Goal: Task Accomplishment & Management: Manage account settings

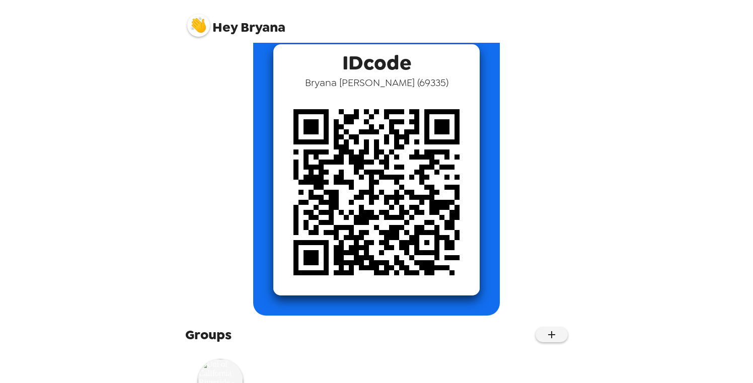
scroll to position [78, 0]
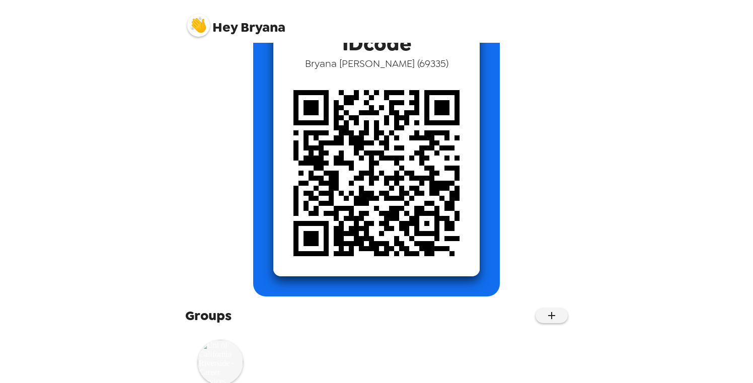
click at [222, 357] on img at bounding box center [220, 362] width 45 height 45
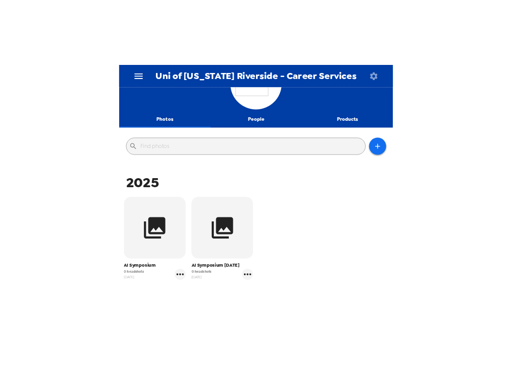
scroll to position [46, 0]
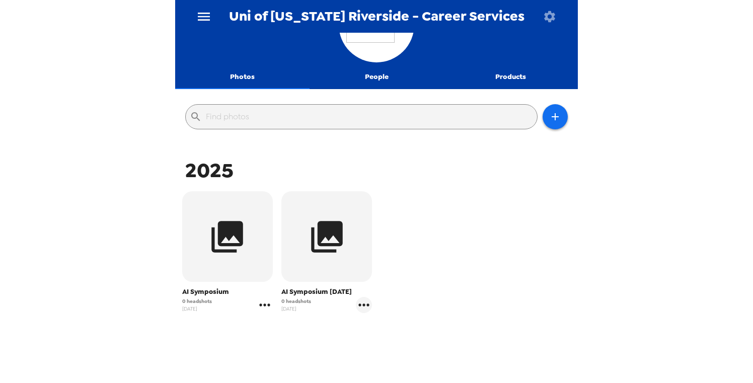
click at [262, 305] on icon "gallery menu" at bounding box center [265, 305] width 16 height 16
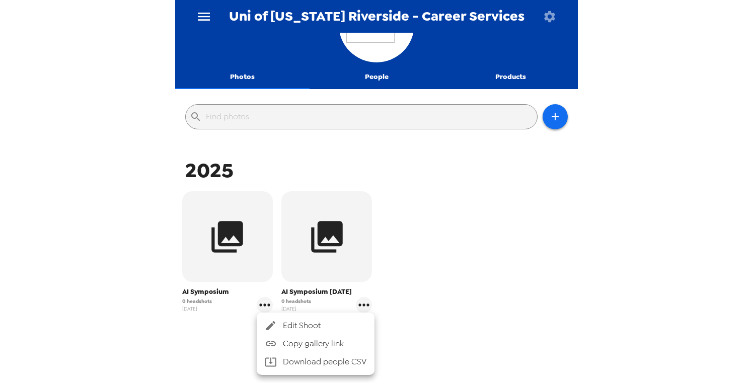
click at [286, 329] on span "Edit Shoot" at bounding box center [325, 325] width 84 height 12
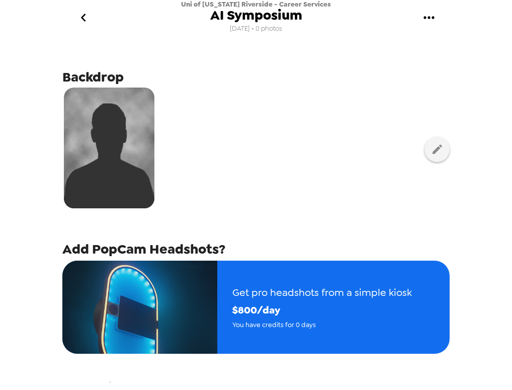
click at [431, 18] on icon "gallery menu" at bounding box center [429, 18] width 16 height 16
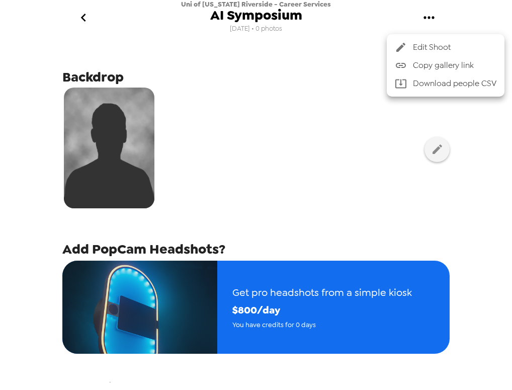
click at [277, 19] on div at bounding box center [256, 195] width 512 height 390
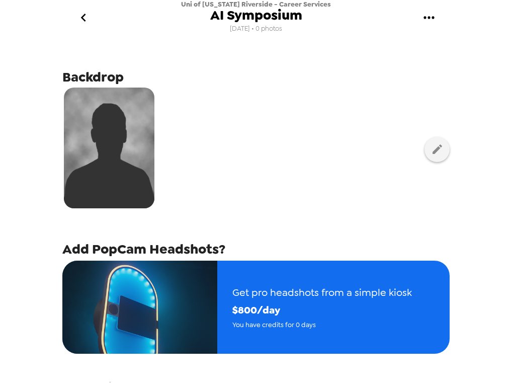
click at [431, 20] on icon "gallery menu" at bounding box center [429, 18] width 16 height 16
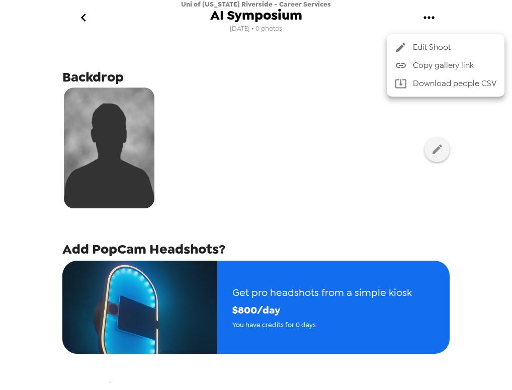
click at [433, 43] on span "Edit Shoot" at bounding box center [455, 47] width 84 height 12
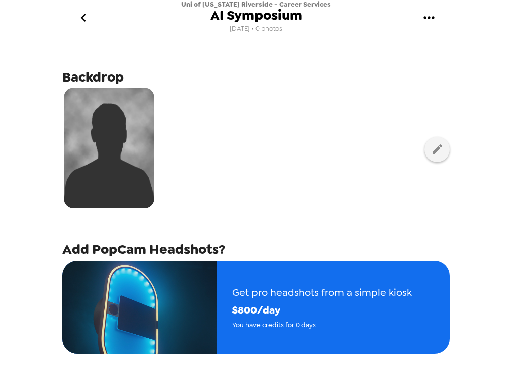
click at [266, 19] on span "AI Symposium" at bounding box center [256, 16] width 92 height 14
click at [419, 16] on button "gallery menu" at bounding box center [428, 18] width 33 height 33
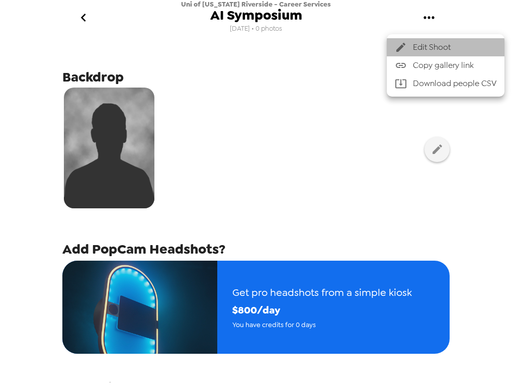
click at [438, 47] on span "Edit Shoot" at bounding box center [455, 47] width 84 height 12
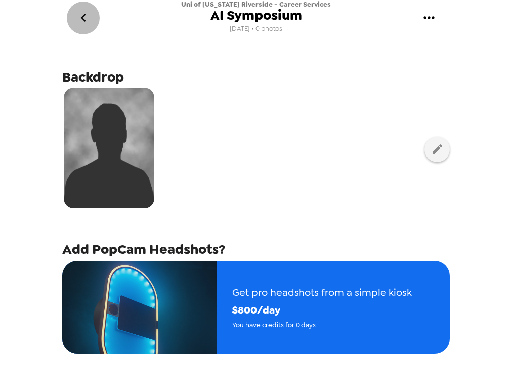
click at [86, 18] on icon "go back" at bounding box center [83, 18] width 16 height 16
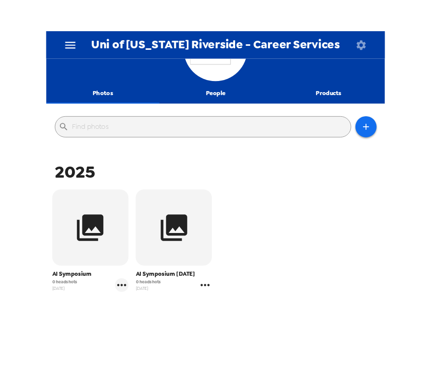
scroll to position [79, 0]
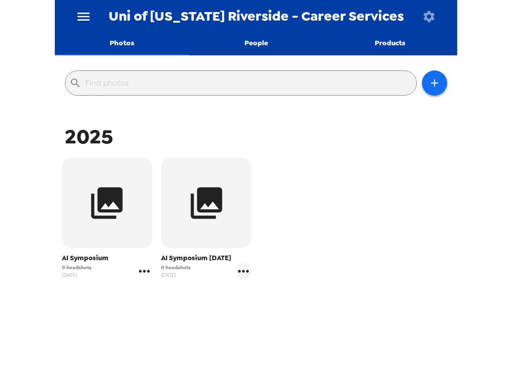
click at [144, 274] on icon "gallery menu" at bounding box center [144, 271] width 16 height 16
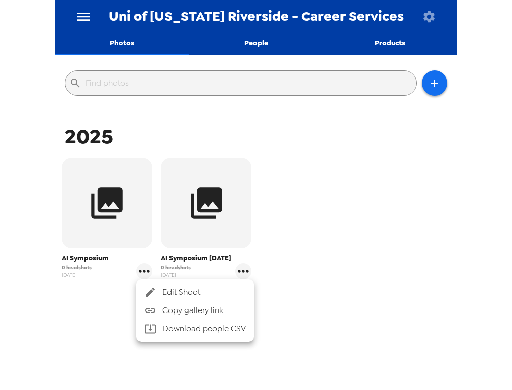
click at [173, 297] on span "Edit Shoot" at bounding box center [204, 292] width 84 height 12
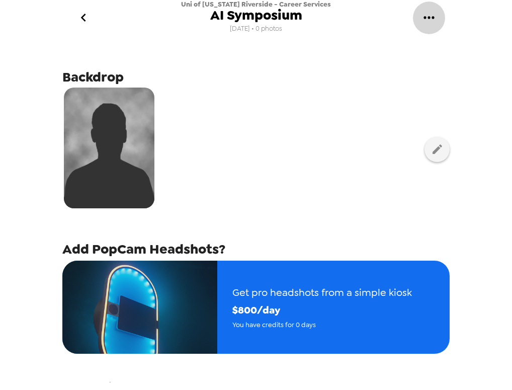
click at [433, 21] on icon "gallery menu" at bounding box center [429, 18] width 16 height 16
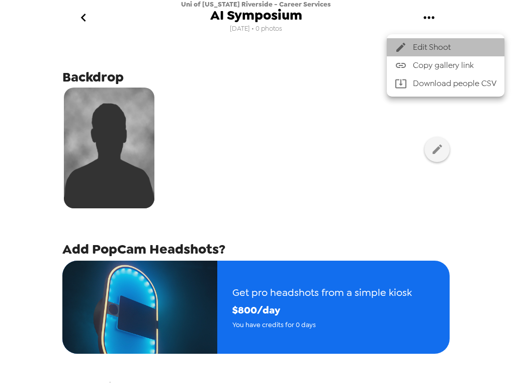
click at [425, 51] on span "Edit Shoot" at bounding box center [455, 47] width 84 height 12
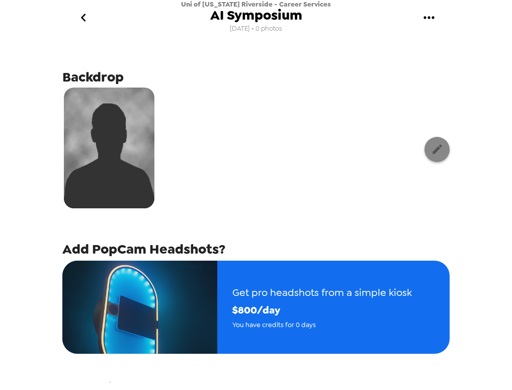
click at [430, 148] on button "button" at bounding box center [437, 149] width 25 height 25
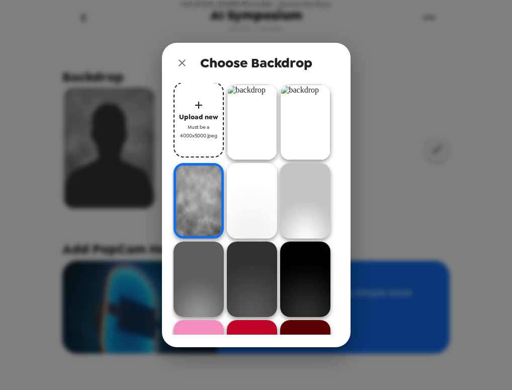
click at [179, 65] on icon "close" at bounding box center [182, 62] width 7 height 7
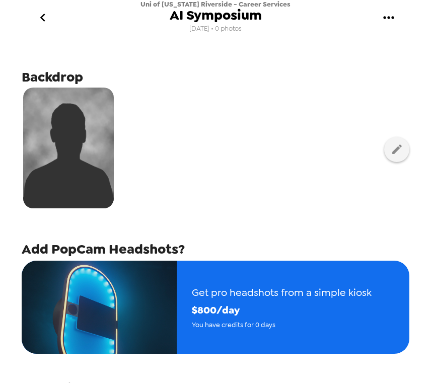
scroll to position [112, 0]
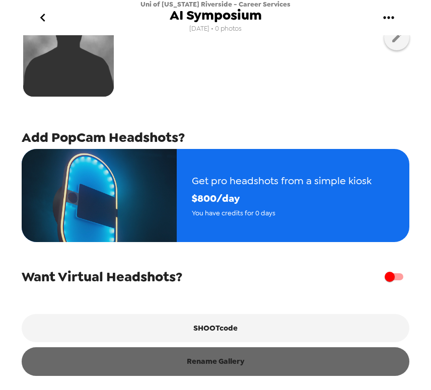
click at [203, 373] on button "Rename Gallery" at bounding box center [215, 361] width 387 height 28
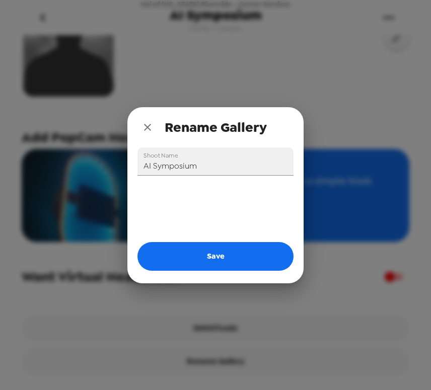
drag, startPoint x: 192, startPoint y: 169, endPoint x: 119, endPoint y: 160, distance: 73.9
click at [119, 160] on div "Rename Gallery Shoot Name AI Symposium Save" at bounding box center [215, 195] width 431 height 390
type input "A"
click at [220, 167] on input "CECOP - [DATE]" at bounding box center [215, 161] width 156 height 28
click at [232, 168] on input "CECOP - [DATE] &[DATE]" at bounding box center [215, 161] width 156 height 28
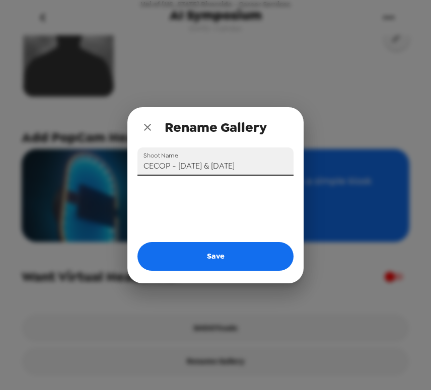
click at [266, 165] on input "CECOP - [DATE] & [DATE]" at bounding box center [215, 161] width 156 height 28
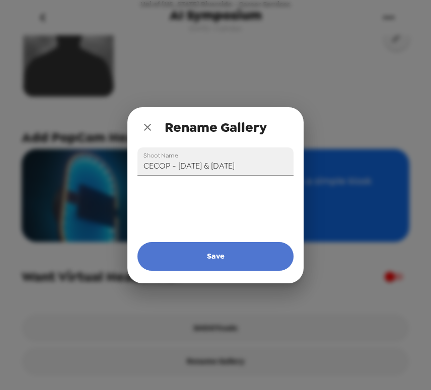
click at [246, 258] on button "Save" at bounding box center [215, 256] width 156 height 28
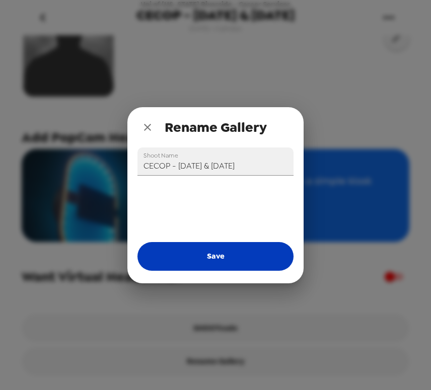
type input "AI Symposium"
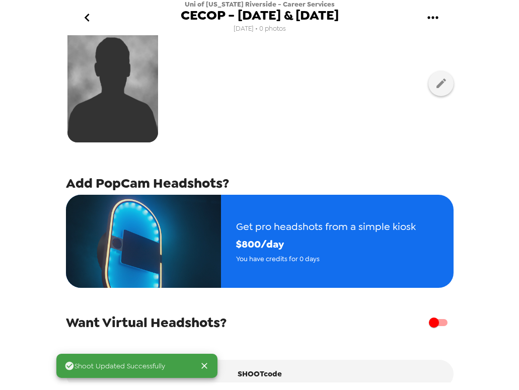
scroll to position [0, 0]
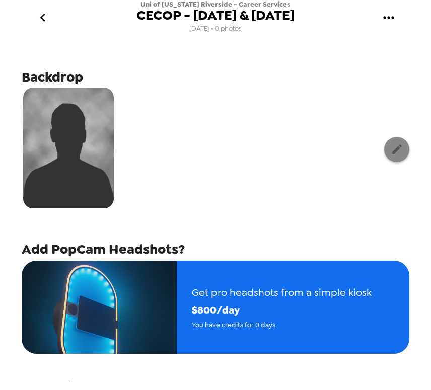
click at [392, 153] on icon "button" at bounding box center [397, 149] width 10 height 10
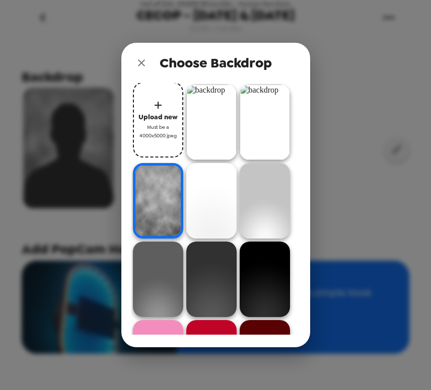
click at [204, 132] on img at bounding box center [211, 122] width 50 height 75
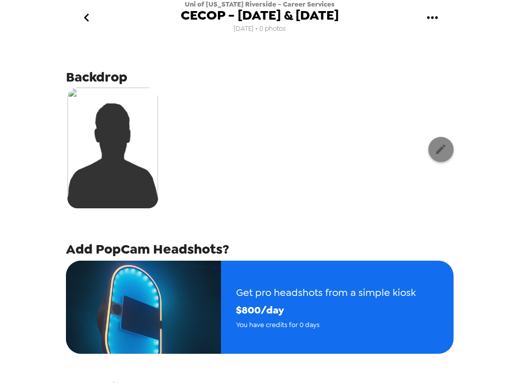
click at [445, 159] on button "button" at bounding box center [440, 149] width 25 height 25
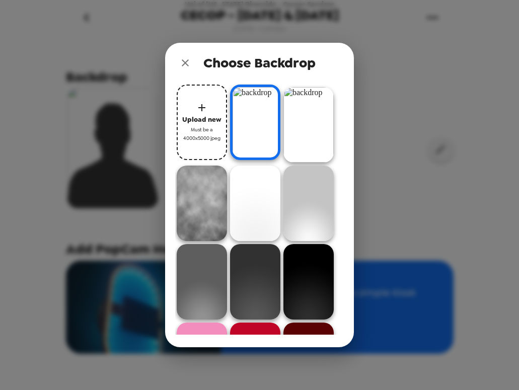
click at [183, 58] on icon "close" at bounding box center [185, 63] width 12 height 12
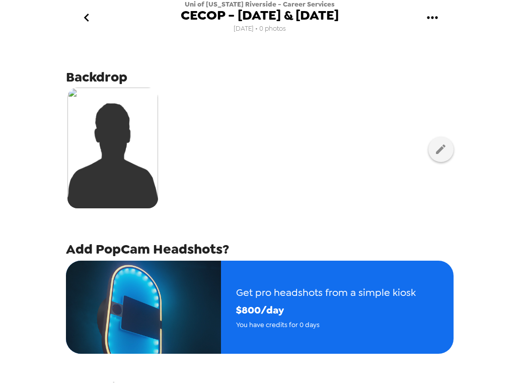
click at [85, 23] on icon "go back" at bounding box center [86, 18] width 16 height 16
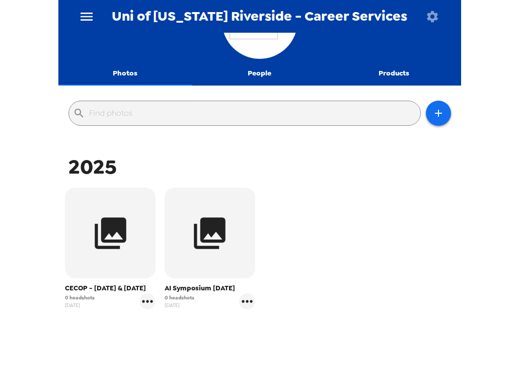
scroll to position [67, 0]
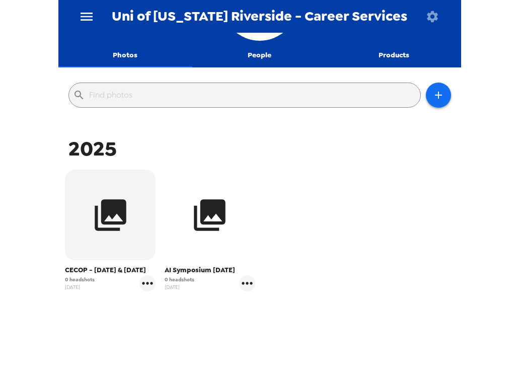
click at [221, 226] on icon "button" at bounding box center [210, 215] width 38 height 38
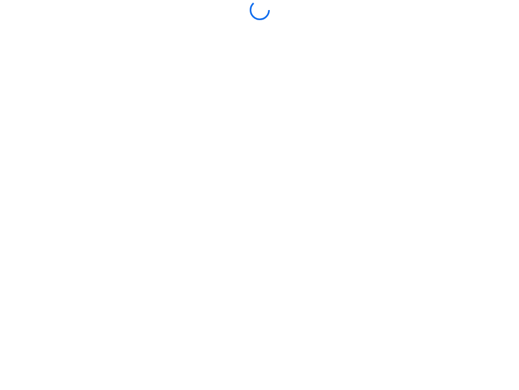
click at [221, 226] on body at bounding box center [259, 195] width 519 height 390
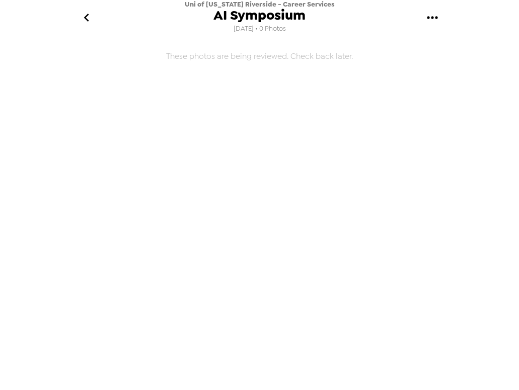
click at [439, 15] on icon "gallery menu" at bounding box center [432, 18] width 16 height 16
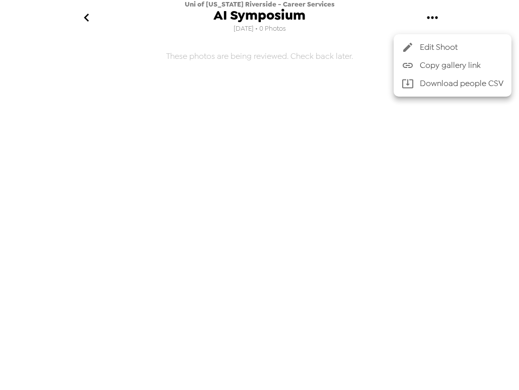
click at [173, 38] on div at bounding box center [259, 195] width 519 height 390
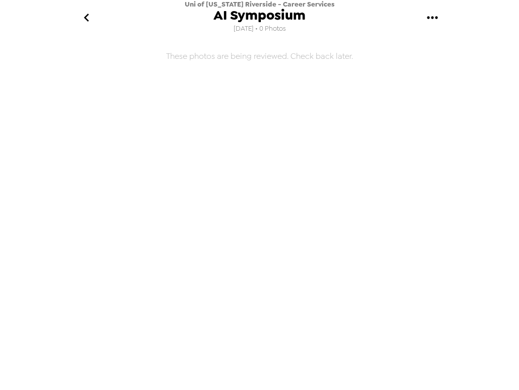
click at [81, 20] on icon "go back" at bounding box center [86, 18] width 16 height 16
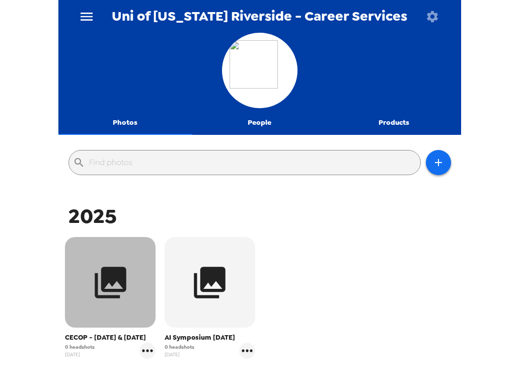
click at [135, 275] on button "button" at bounding box center [110, 282] width 91 height 91
click at [135, 275] on body "Uni of [US_STATE] Riverside - Career Services Photos People Products ​ 2025 CEC…" at bounding box center [259, 195] width 519 height 390
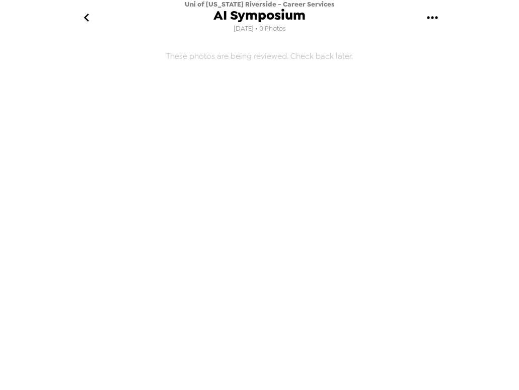
click at [81, 17] on icon "go back" at bounding box center [86, 18] width 16 height 16
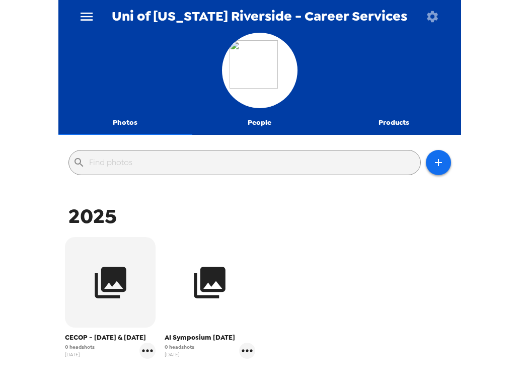
click at [235, 282] on button "button" at bounding box center [209, 282] width 91 height 91
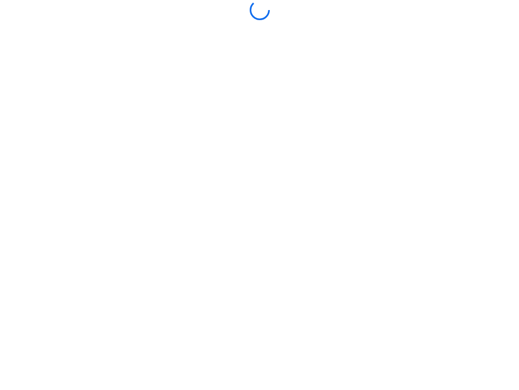
click at [235, 282] on body at bounding box center [259, 195] width 519 height 390
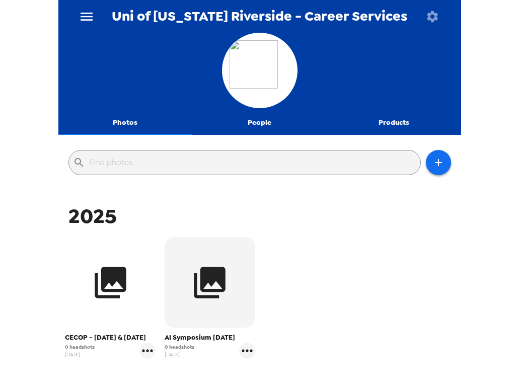
click at [118, 295] on icon "button" at bounding box center [111, 283] width 38 height 38
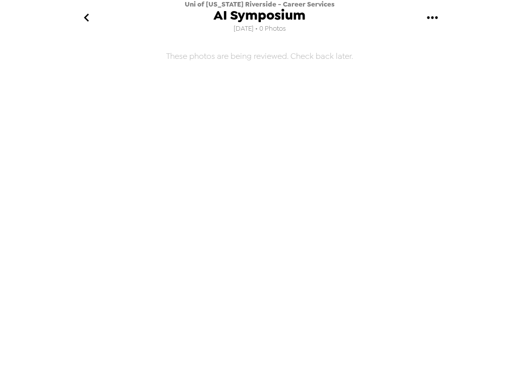
click at [86, 12] on icon "go back" at bounding box center [86, 18] width 16 height 16
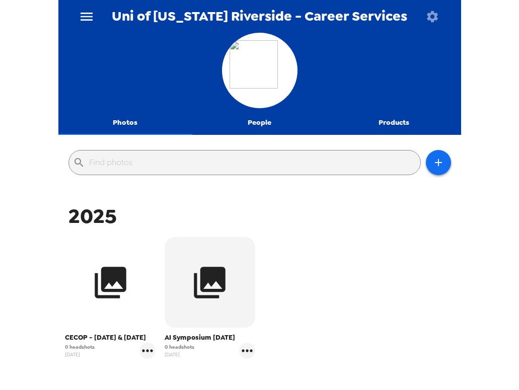
click at [123, 294] on icon "button" at bounding box center [111, 283] width 38 height 38
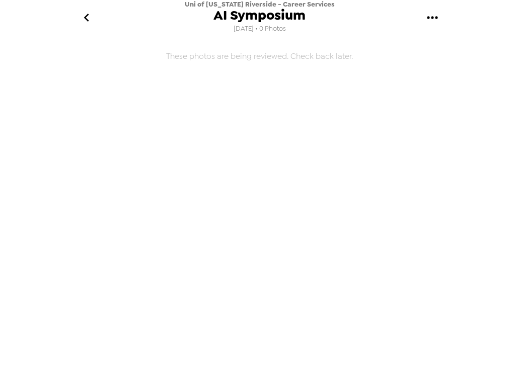
click at [88, 23] on icon "go back" at bounding box center [86, 18] width 16 height 16
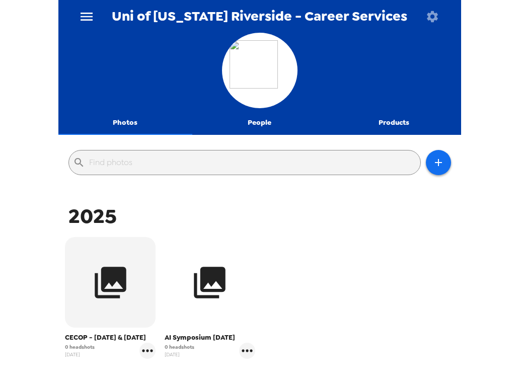
click at [223, 296] on icon "button" at bounding box center [210, 283] width 38 height 38
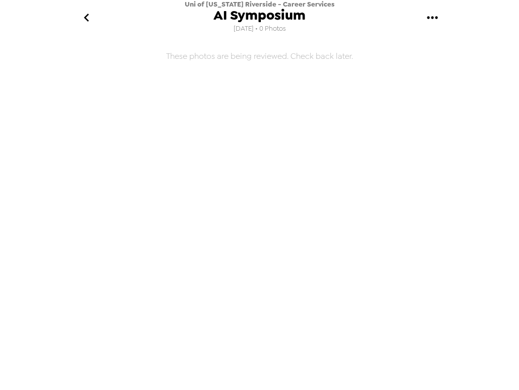
click at [85, 21] on icon "go back" at bounding box center [86, 18] width 16 height 16
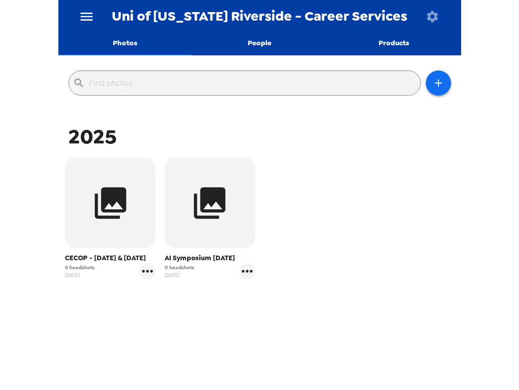
scroll to position [85, 0]
click at [246, 268] on icon "gallery menu" at bounding box center [247, 271] width 16 height 16
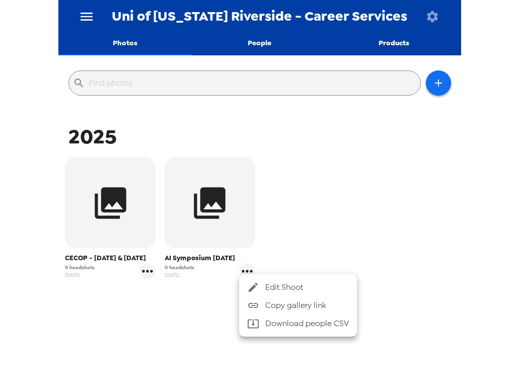
click at [269, 283] on span "Edit Shoot" at bounding box center [307, 287] width 84 height 12
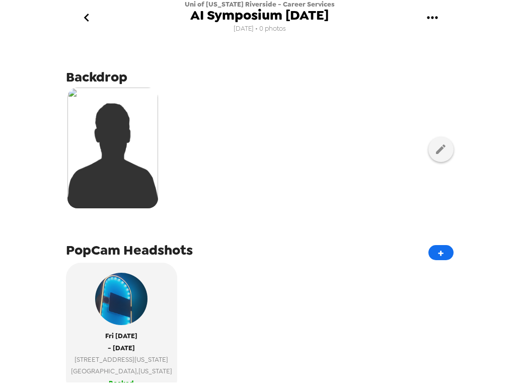
click at [88, 19] on icon "go back" at bounding box center [86, 18] width 16 height 16
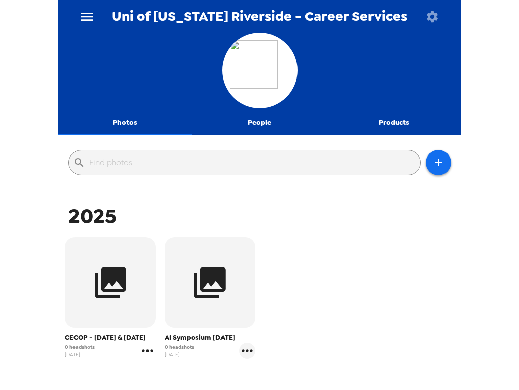
click at [146, 359] on icon "gallery menu" at bounding box center [147, 351] width 16 height 16
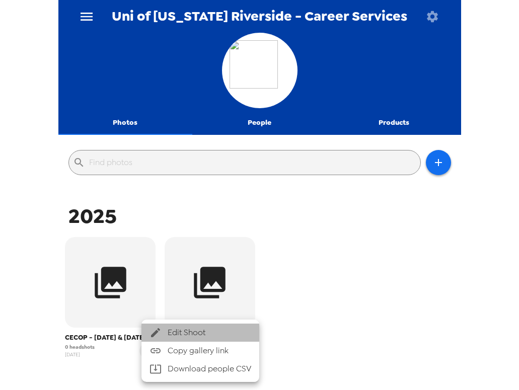
click at [184, 338] on li "Edit Shoot" at bounding box center [200, 332] width 118 height 18
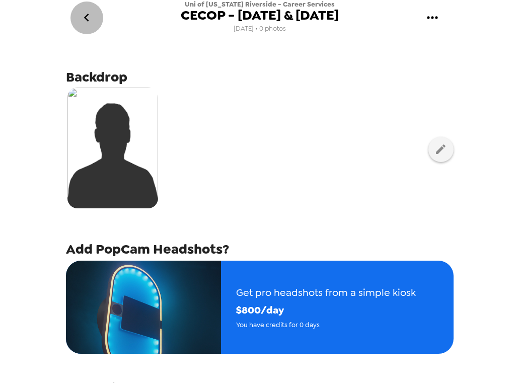
click at [82, 22] on icon "go back" at bounding box center [86, 18] width 16 height 16
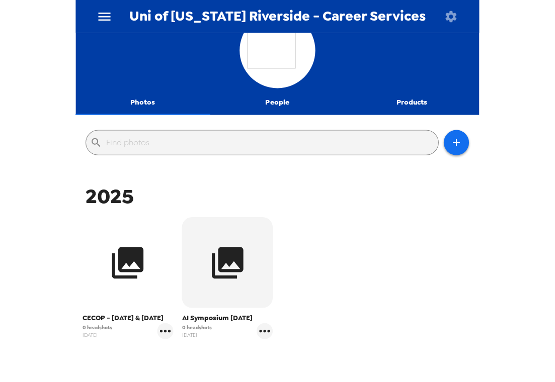
scroll to position [21, 0]
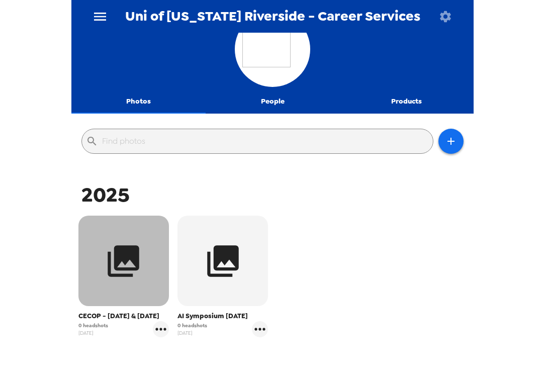
click at [136, 270] on icon "button" at bounding box center [124, 261] width 38 height 38
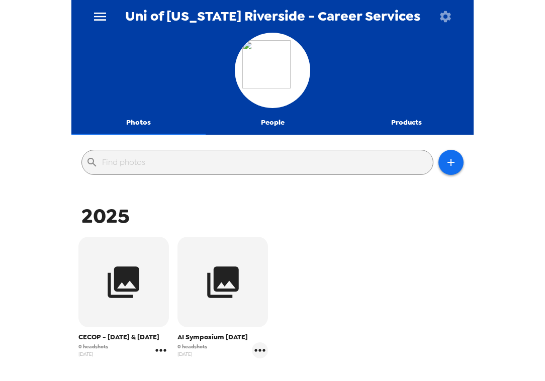
click at [160, 359] on icon "gallery menu" at bounding box center [161, 351] width 16 height 16
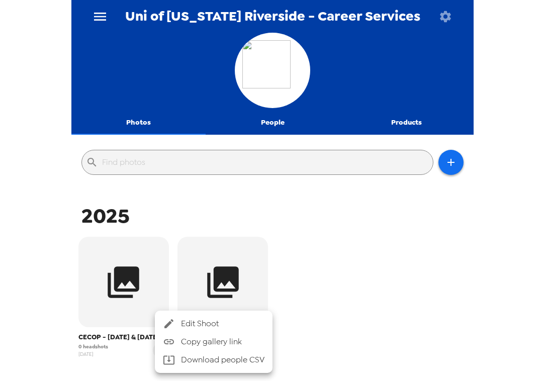
click at [202, 327] on span "Edit Shoot" at bounding box center [223, 324] width 84 height 12
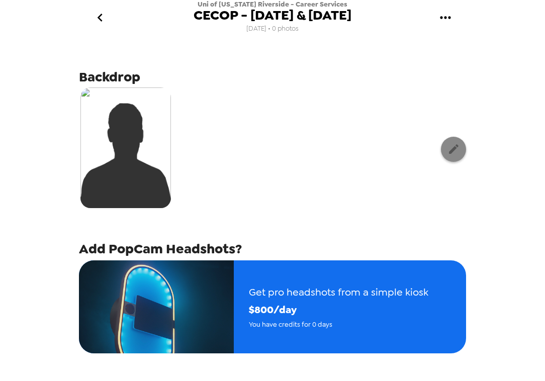
click at [461, 148] on button "button" at bounding box center [453, 149] width 25 height 25
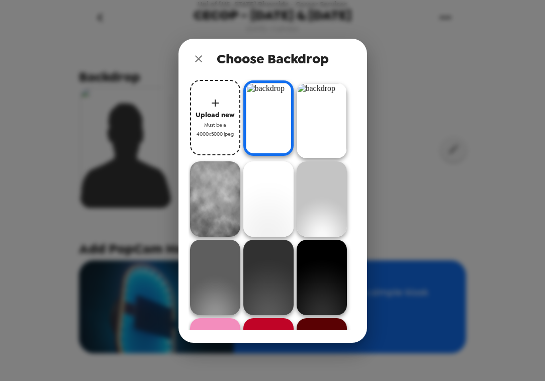
click at [218, 110] on span "Upload new" at bounding box center [215, 115] width 39 height 12
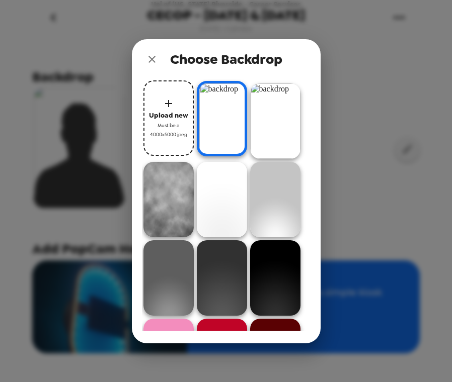
click at [148, 62] on icon "close" at bounding box center [152, 59] width 12 height 12
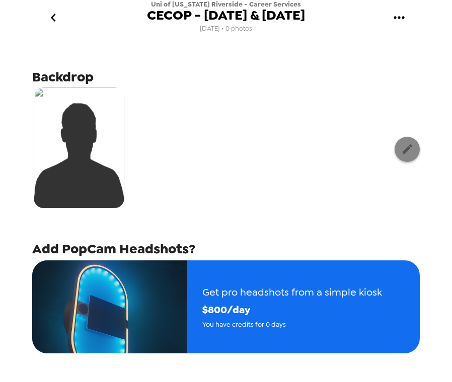
click at [409, 151] on icon "button" at bounding box center [407, 149] width 13 height 13
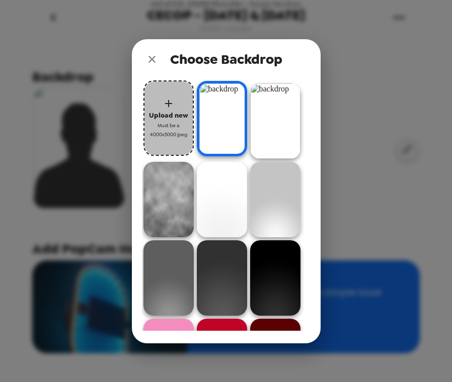
click at [175, 140] on button "Upload new Must be a 4000x5000 jpeg" at bounding box center [168, 117] width 50 height 75
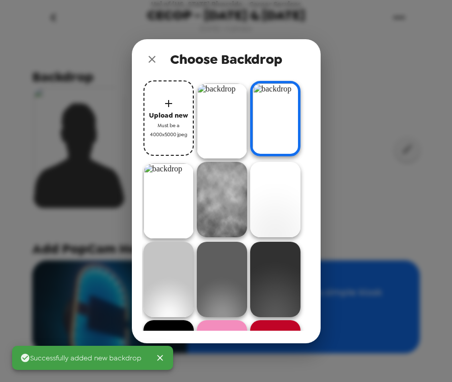
click at [217, 121] on img at bounding box center [222, 121] width 50 height 75
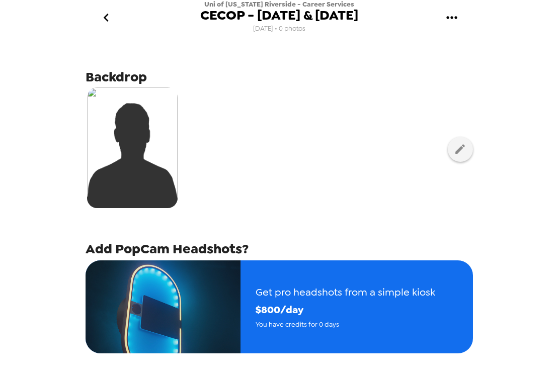
click at [453, 20] on icon "gallery menu" at bounding box center [452, 18] width 16 height 16
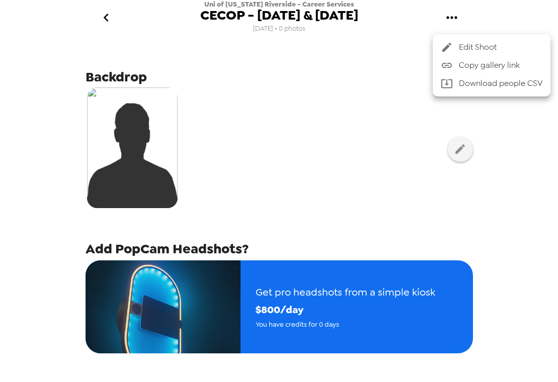
click at [381, 100] on div at bounding box center [279, 191] width 558 height 382
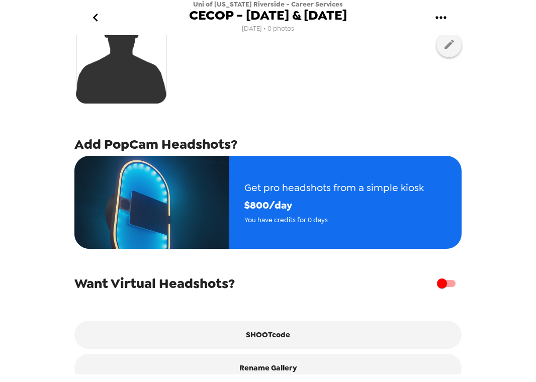
scroll to position [119, 0]
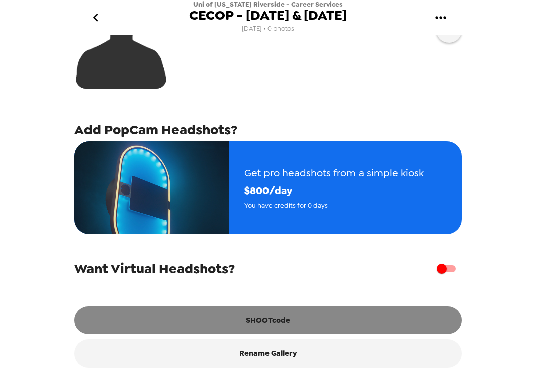
click at [288, 322] on button "SHOOTcode" at bounding box center [267, 320] width 387 height 28
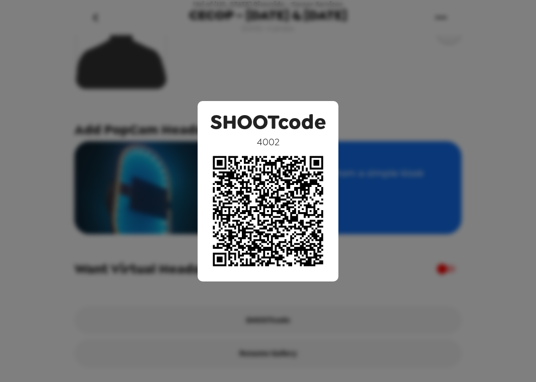
click at [379, 137] on div "SHOOTcode 4002" at bounding box center [268, 191] width 536 height 382
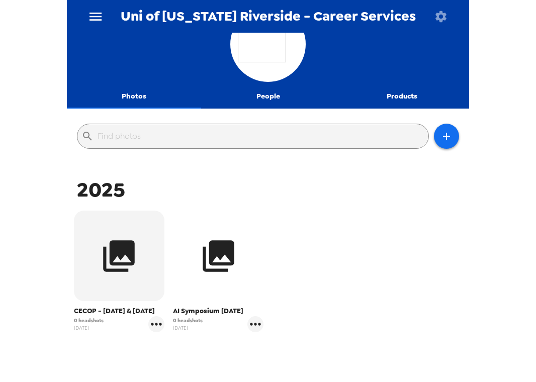
scroll to position [27, 0]
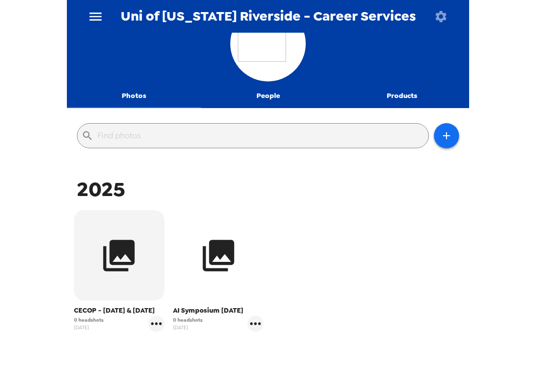
click at [219, 259] on icon "button" at bounding box center [219, 256] width 32 height 32
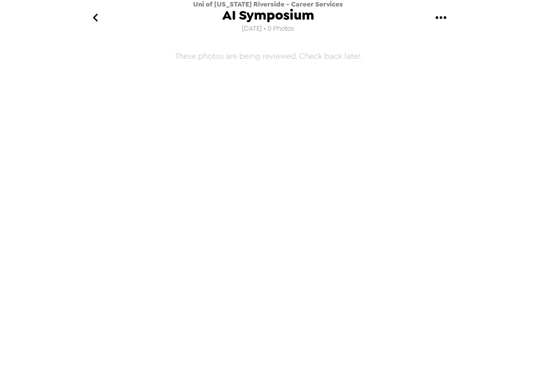
click at [93, 20] on icon "go back" at bounding box center [96, 18] width 16 height 16
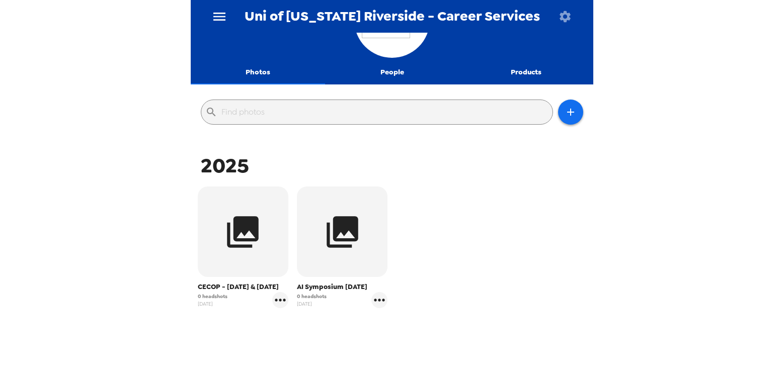
scroll to position [59, 0]
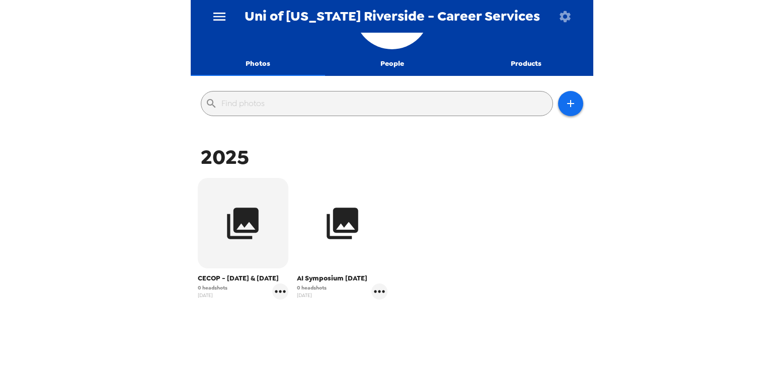
click at [373, 248] on button "button" at bounding box center [342, 223] width 91 height 91
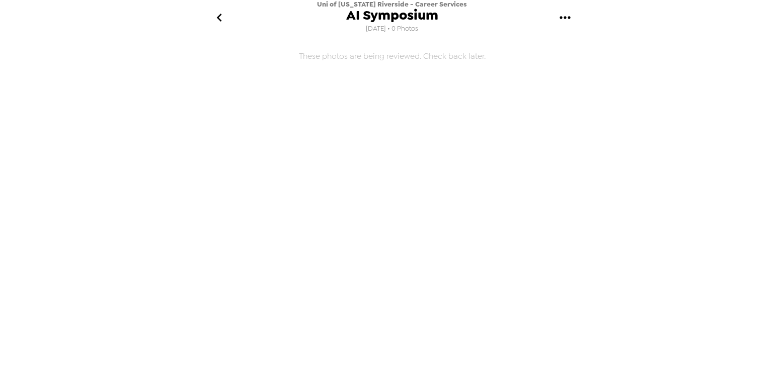
click at [217, 16] on icon "go back" at bounding box center [219, 18] width 16 height 16
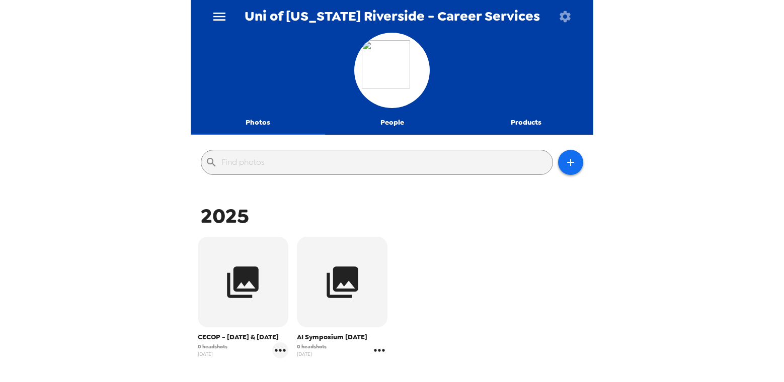
click at [376, 353] on icon "gallery menu" at bounding box center [379, 351] width 16 height 16
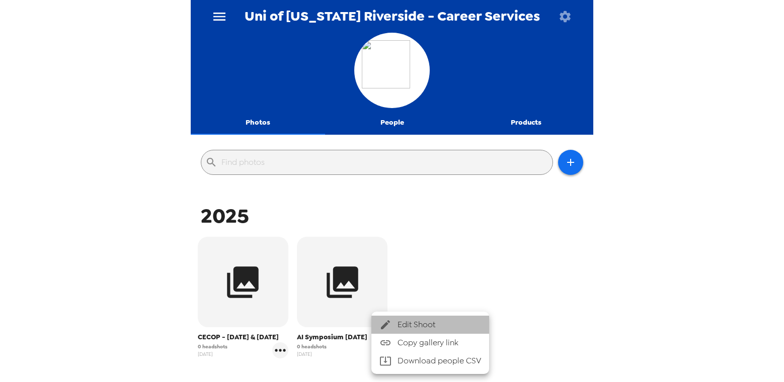
click at [422, 321] on span "Edit Shoot" at bounding box center [439, 325] width 84 height 12
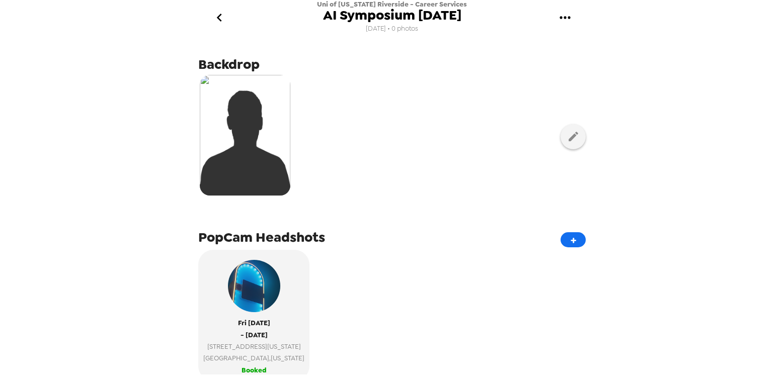
scroll to position [8, 0]
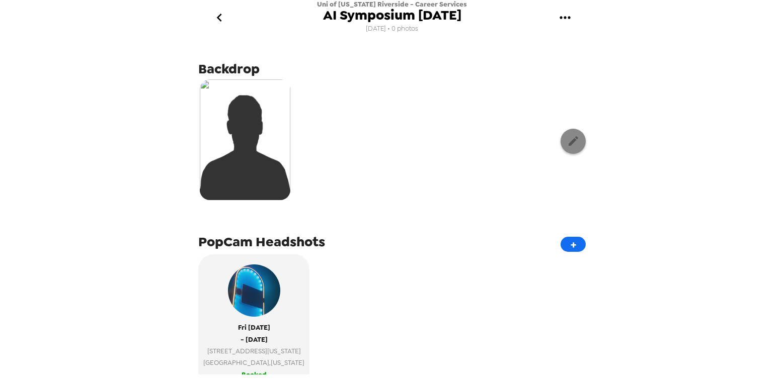
click at [518, 142] on button "button" at bounding box center [572, 141] width 25 height 25
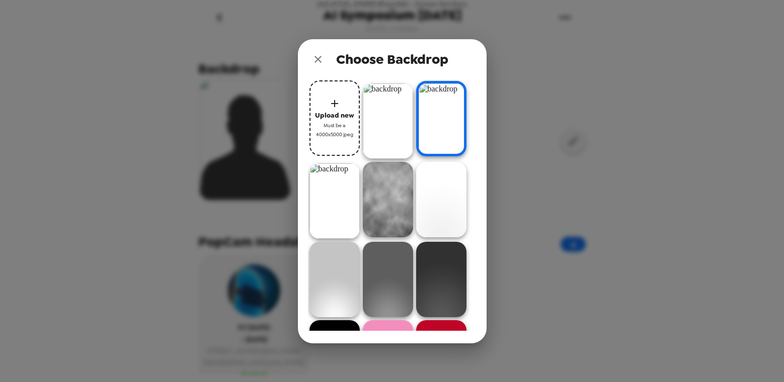
click at [380, 121] on img at bounding box center [388, 121] width 50 height 75
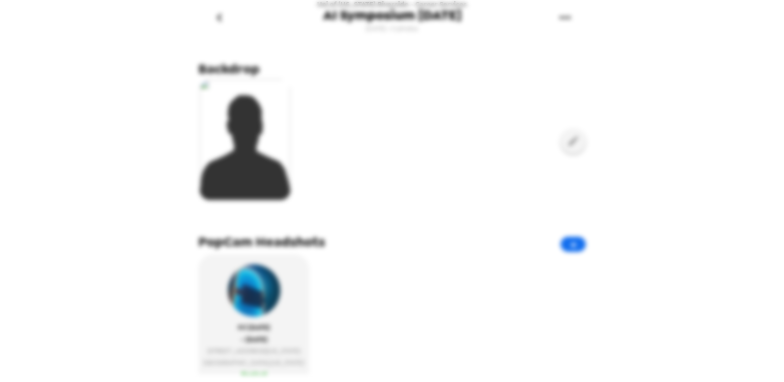
click at [380, 121] on img at bounding box center [388, 118] width 50 height 75
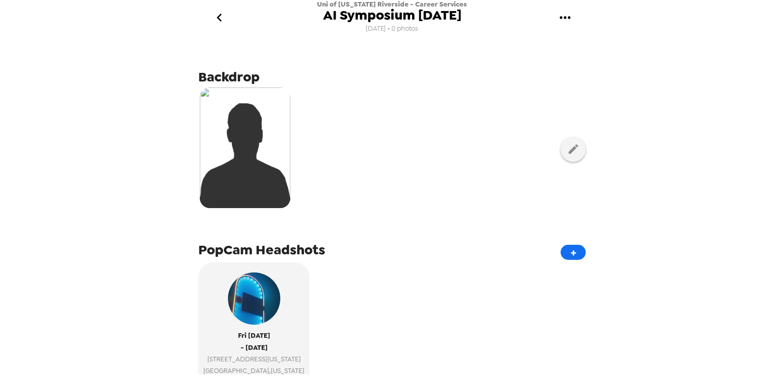
scroll to position [16, 0]
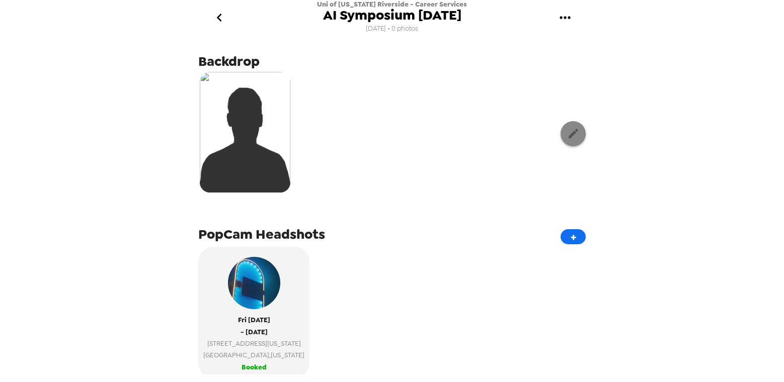
click at [518, 136] on icon "button" at bounding box center [573, 134] width 10 height 10
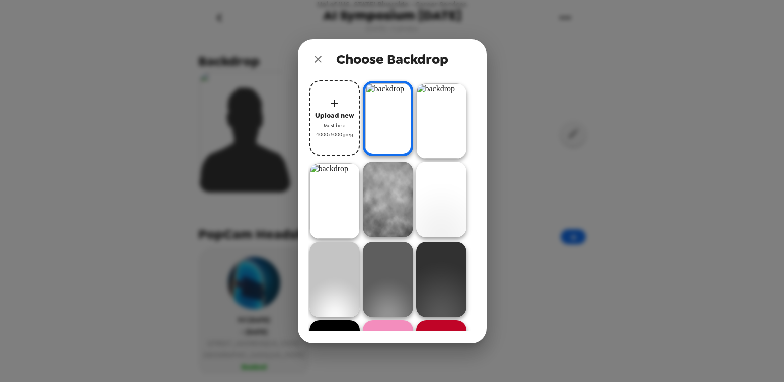
click at [393, 129] on img at bounding box center [388, 118] width 50 height 75
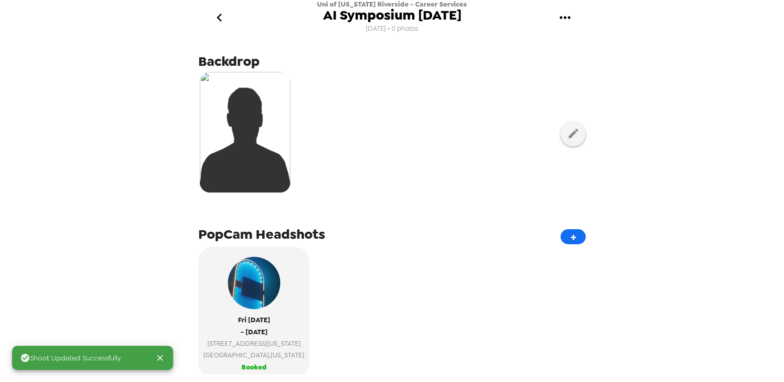
scroll to position [0, 0]
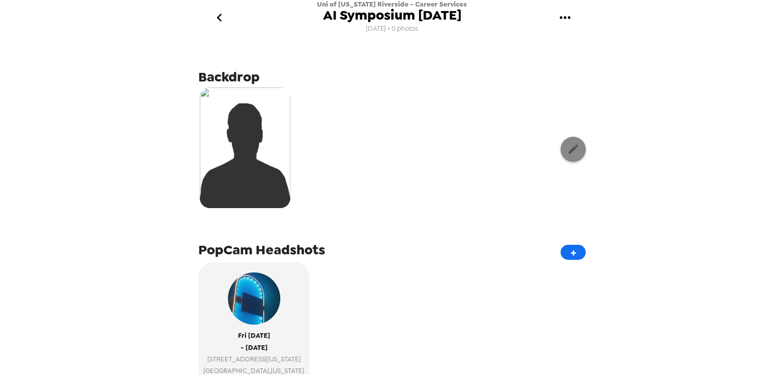
click at [518, 149] on icon "button" at bounding box center [573, 149] width 10 height 10
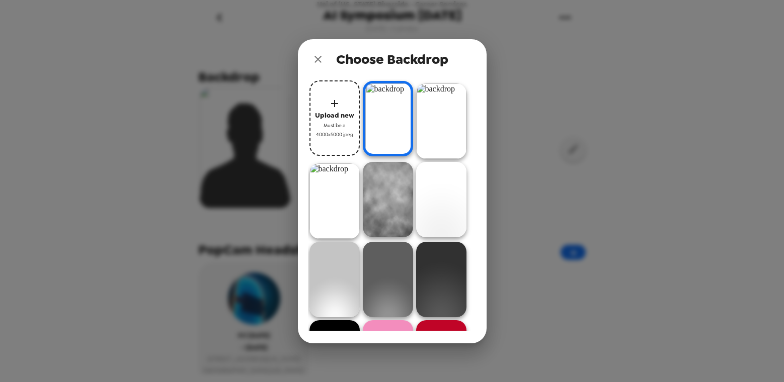
click at [518, 116] on div "Choose Backdrop Upload new Must be a 4000x5000 jpeg" at bounding box center [392, 191] width 784 height 382
click at [318, 58] on icon "close" at bounding box center [317, 59] width 7 height 7
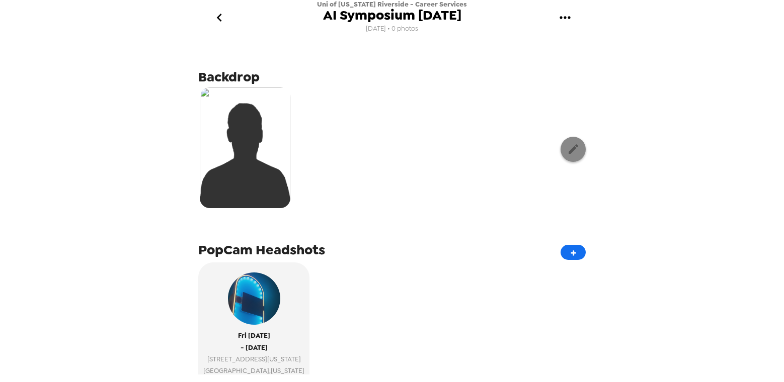
click at [518, 149] on icon "button" at bounding box center [573, 149] width 10 height 10
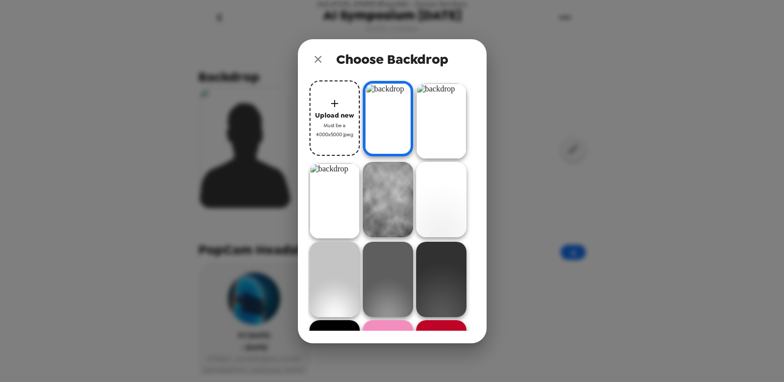
click at [349, 193] on img at bounding box center [334, 200] width 50 height 75
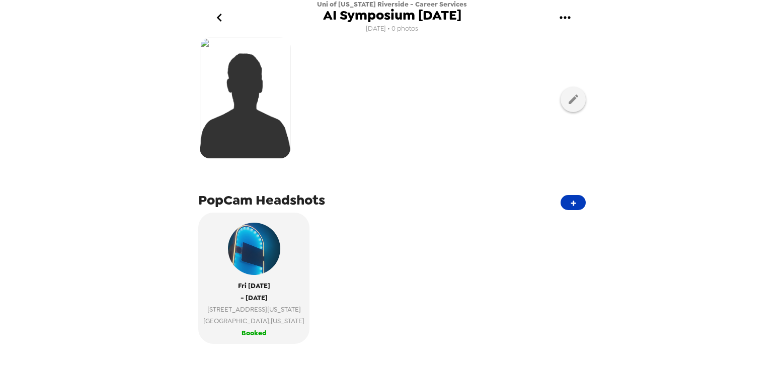
scroll to position [14, 0]
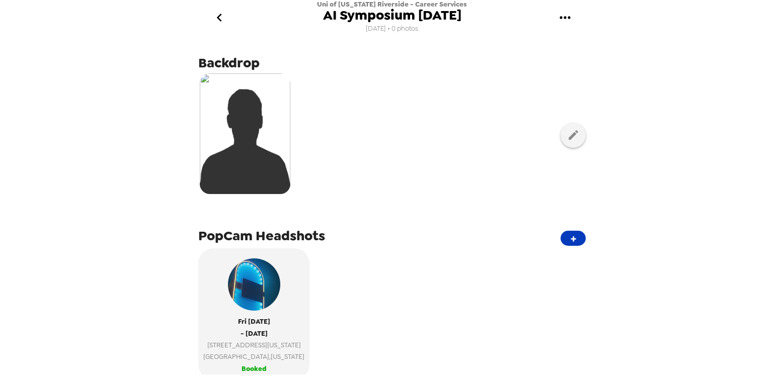
click at [518, 240] on button "+" at bounding box center [572, 238] width 25 height 15
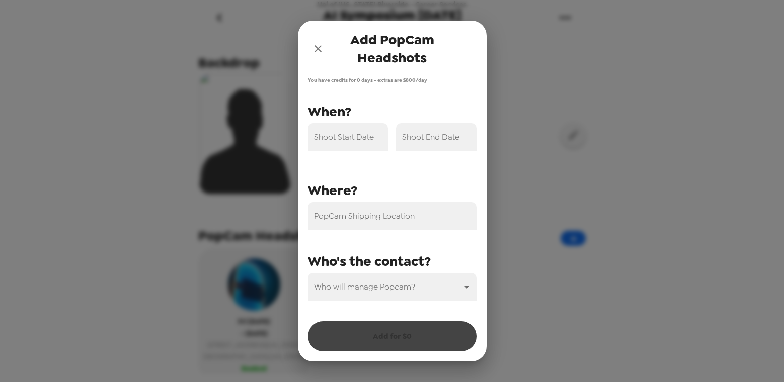
click at [319, 47] on icon "close" at bounding box center [318, 49] width 12 height 12
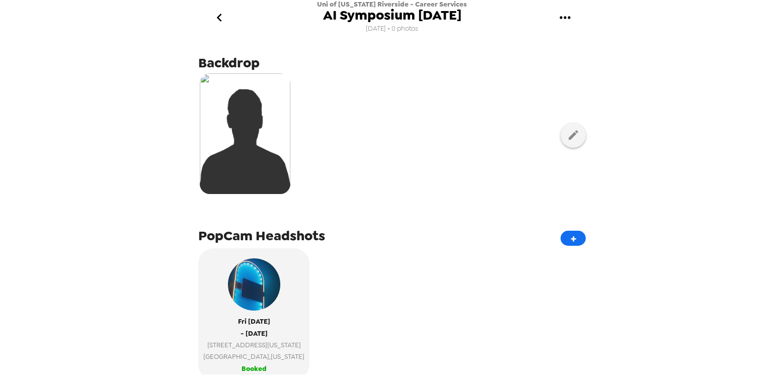
scroll to position [0, 0]
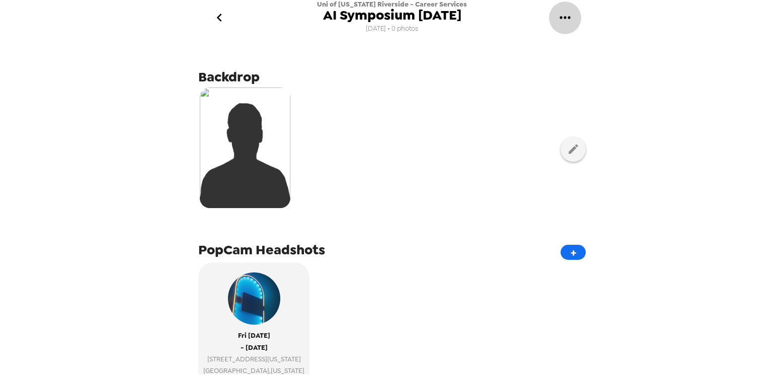
click at [518, 15] on icon "gallery menu" at bounding box center [565, 18] width 16 height 16
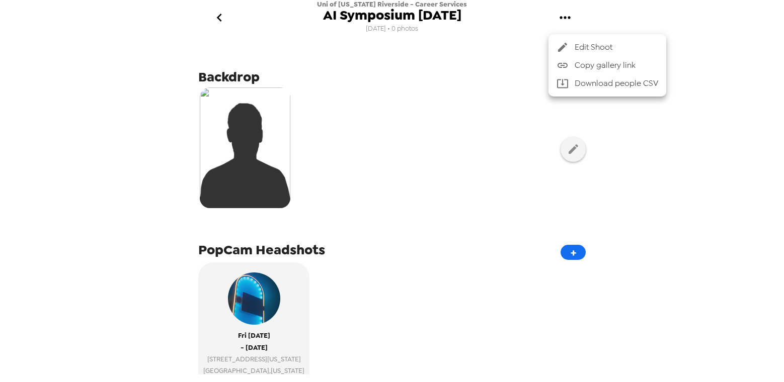
click at [487, 153] on div at bounding box center [392, 191] width 784 height 382
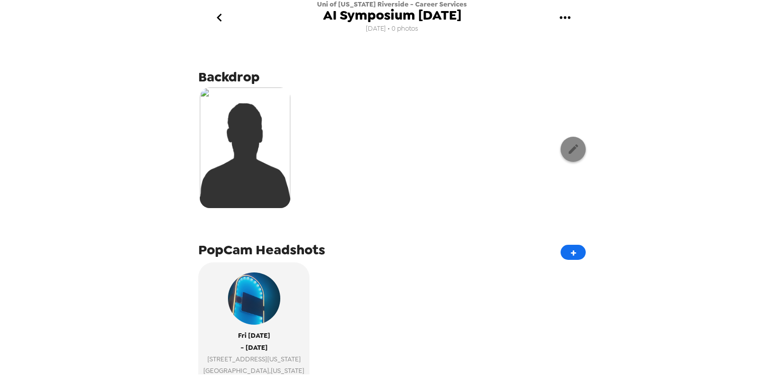
click at [518, 152] on icon "button" at bounding box center [573, 149] width 13 height 13
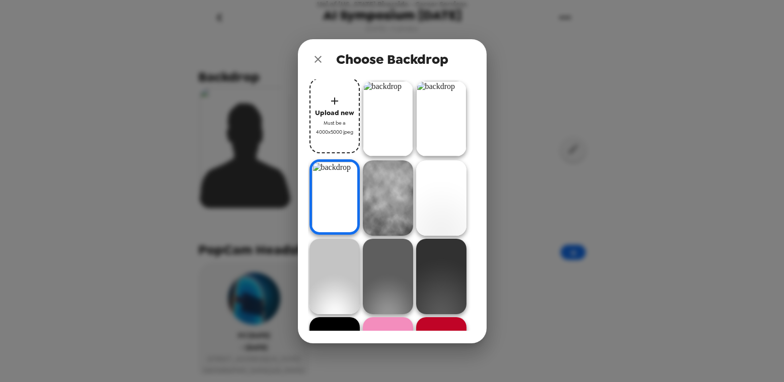
click at [371, 133] on img at bounding box center [388, 118] width 50 height 75
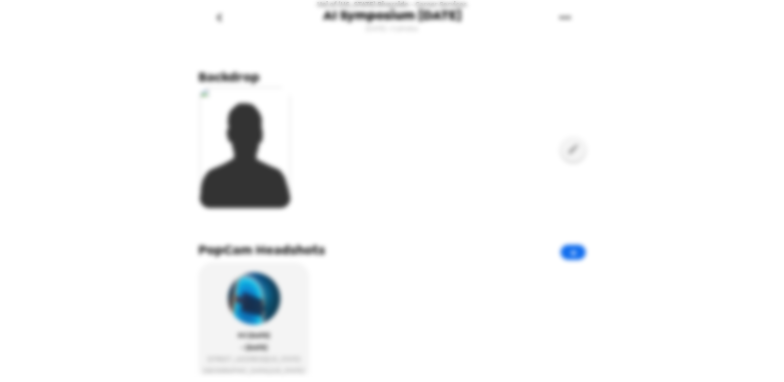
click at [371, 133] on img at bounding box center [388, 118] width 50 height 75
